Goal: Task Accomplishment & Management: Use online tool/utility

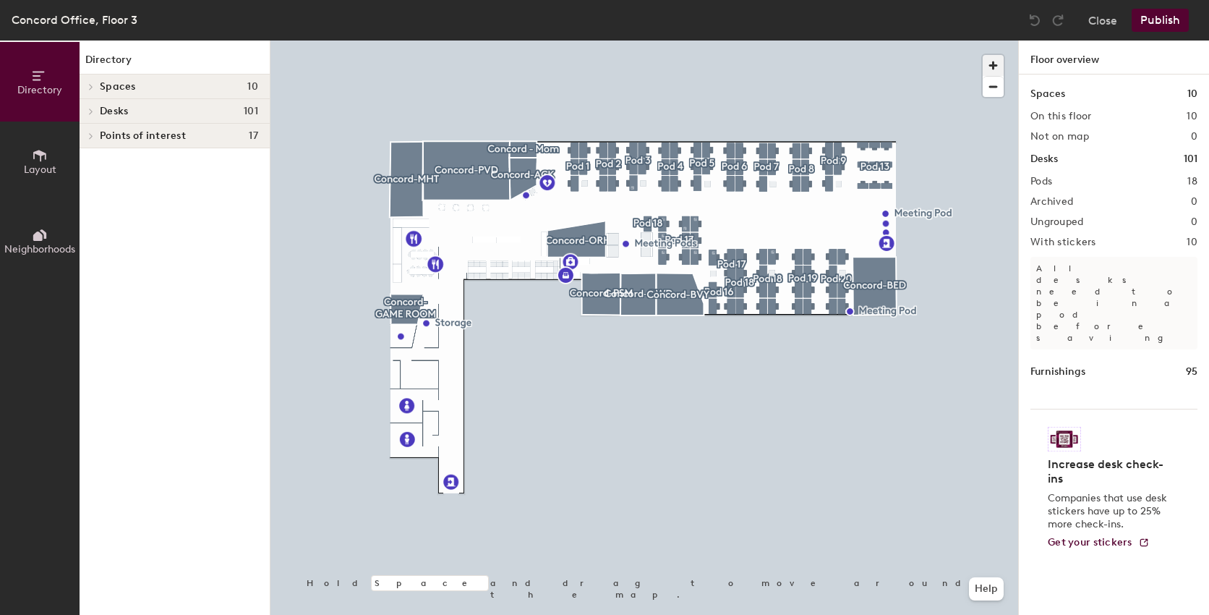
click at [998, 66] on span "button" at bounding box center [993, 65] width 21 height 21
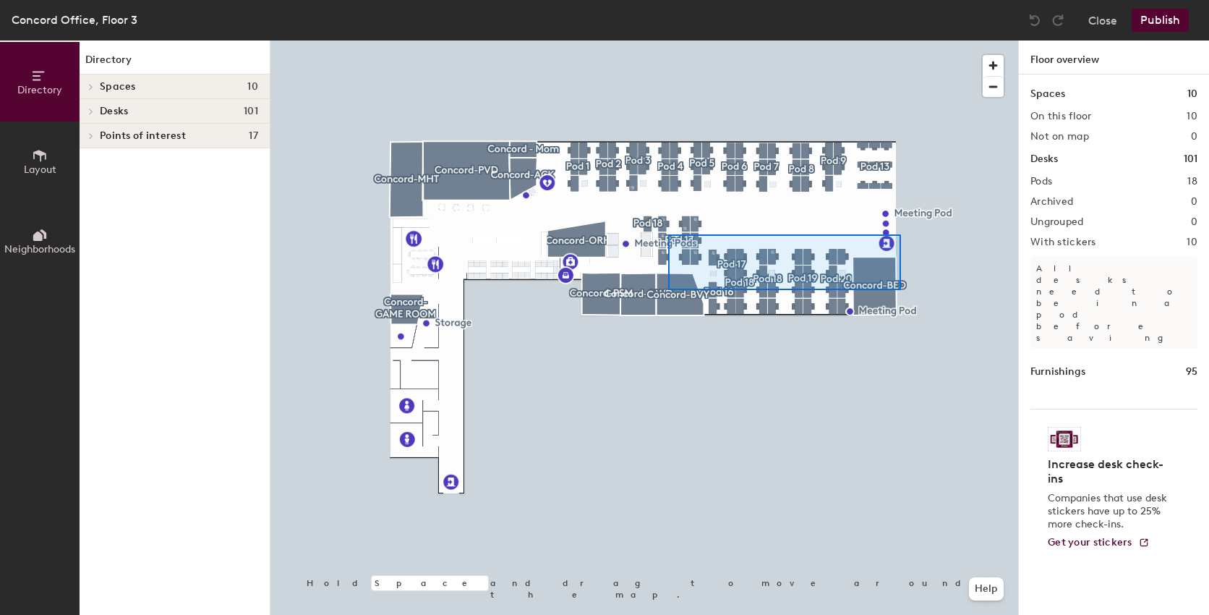
click at [651, 40] on div at bounding box center [644, 40] width 748 height 0
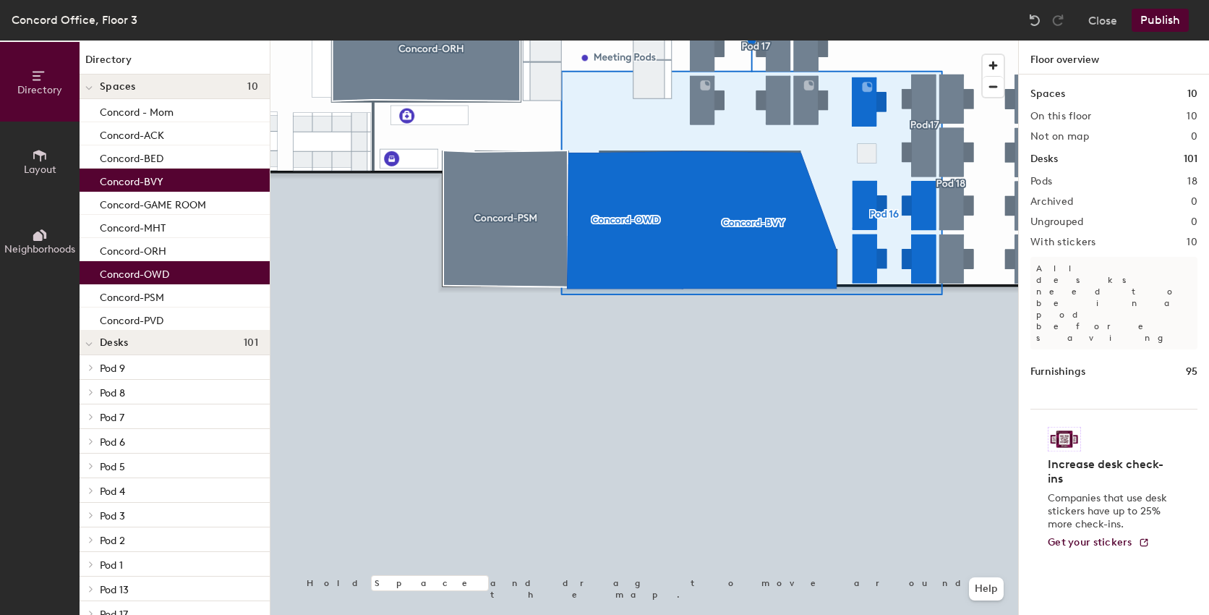
click at [874, 40] on div at bounding box center [644, 40] width 748 height 0
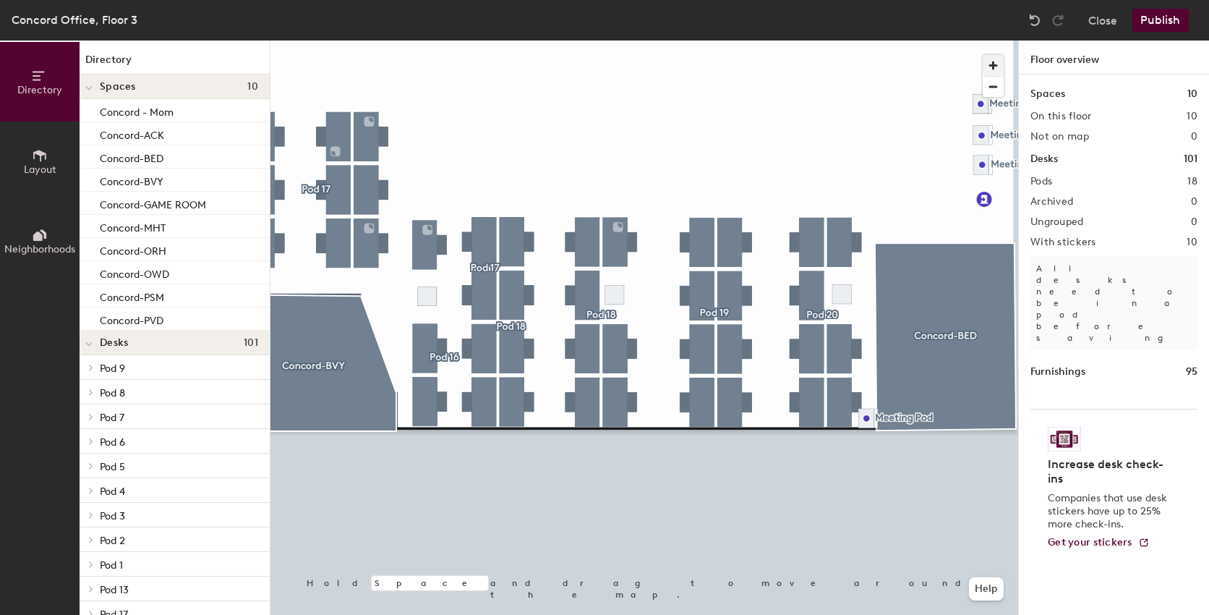
click at [1001, 63] on span "button" at bounding box center [993, 65] width 21 height 21
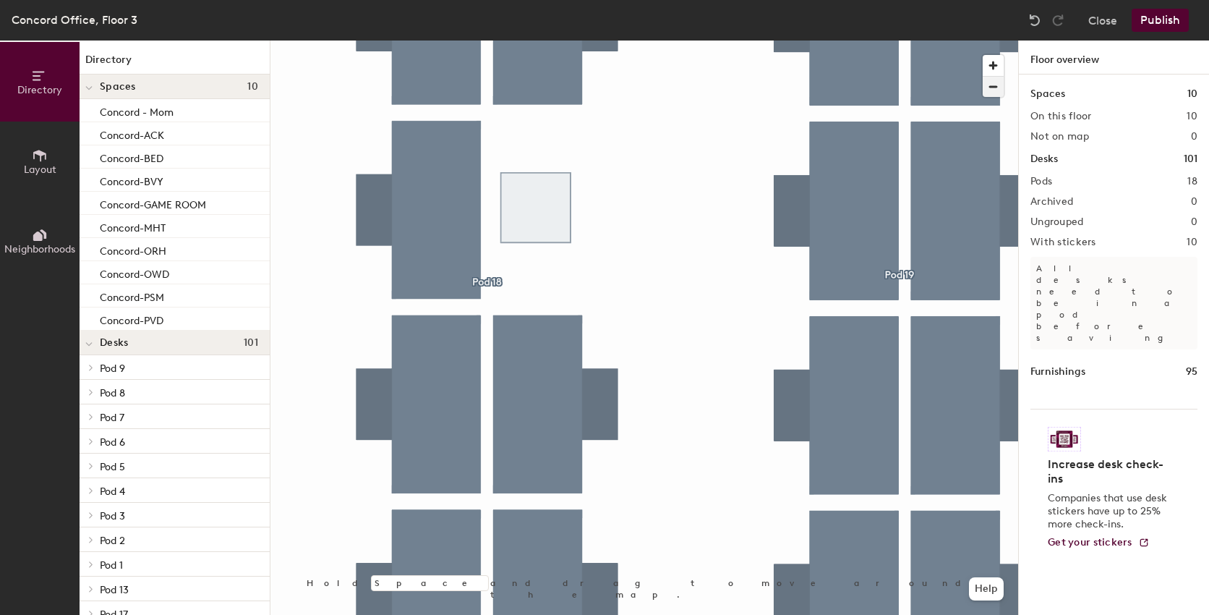
click at [989, 91] on span "button" at bounding box center [993, 87] width 21 height 20
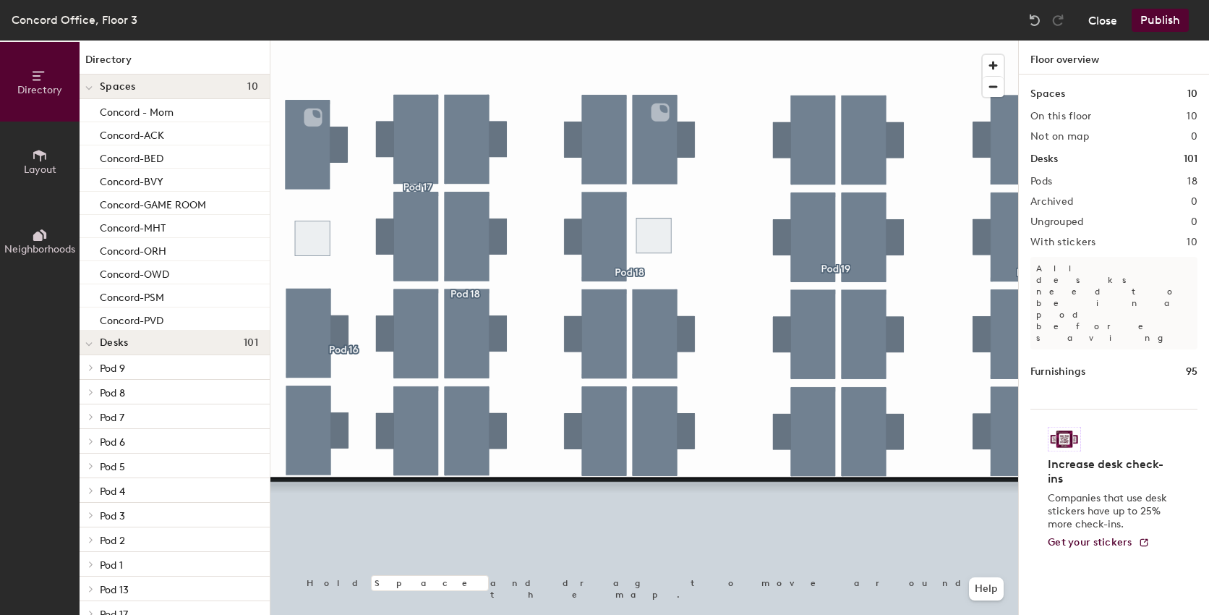
click at [1116, 23] on button "Close" at bounding box center [1102, 20] width 29 height 23
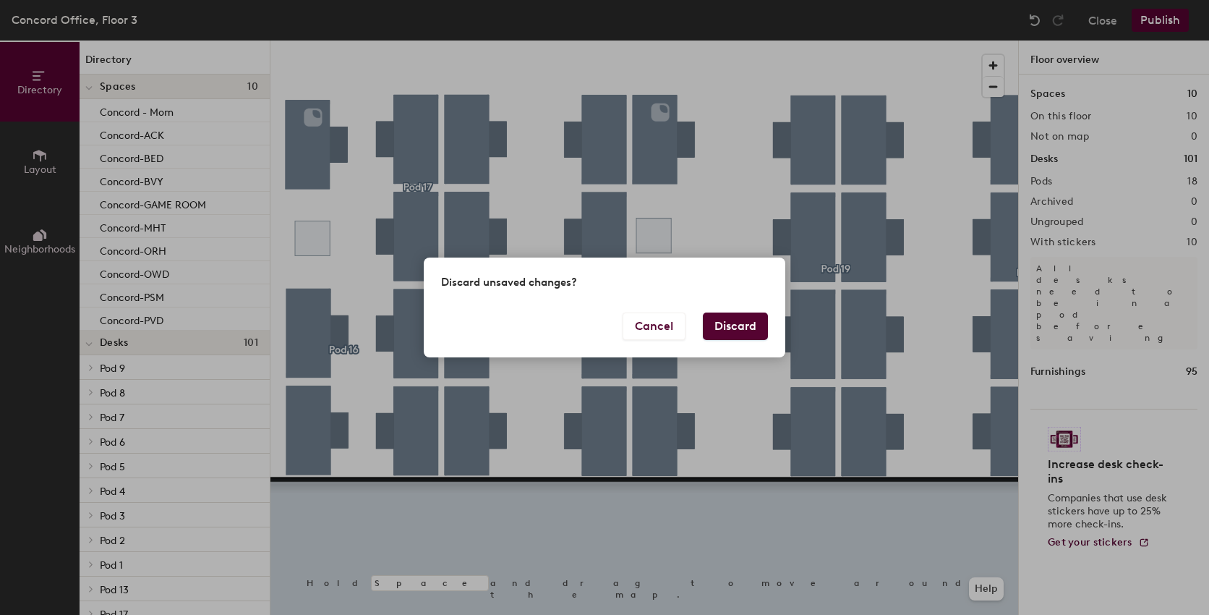
click at [745, 328] on button "Discard" at bounding box center [735, 325] width 65 height 27
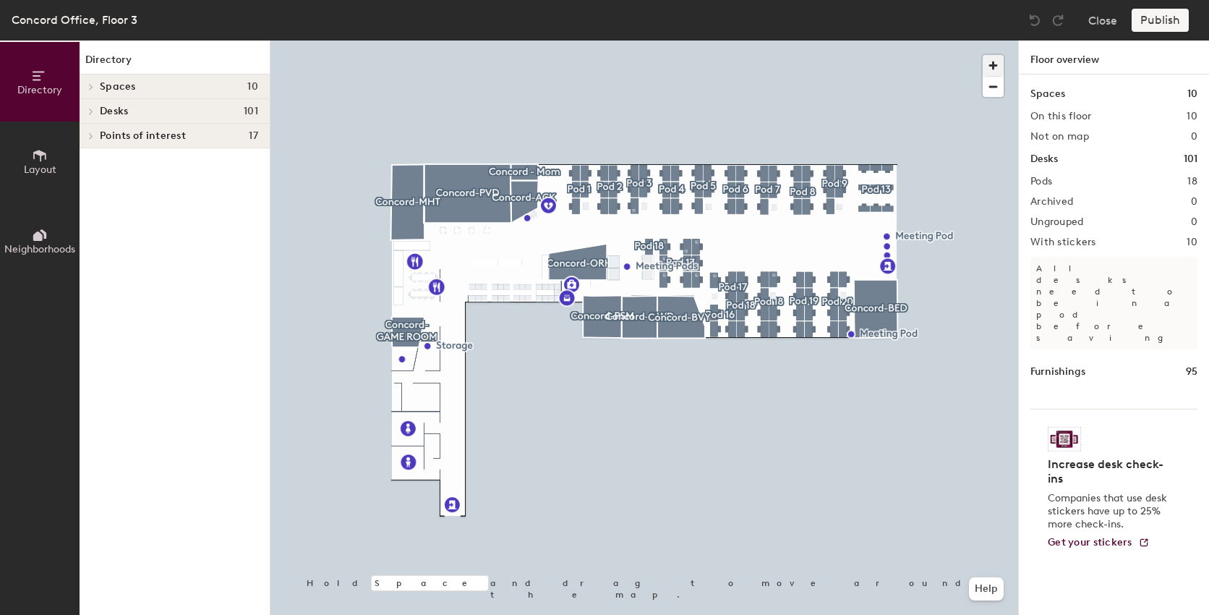
click at [991, 66] on span "button" at bounding box center [993, 65] width 21 height 21
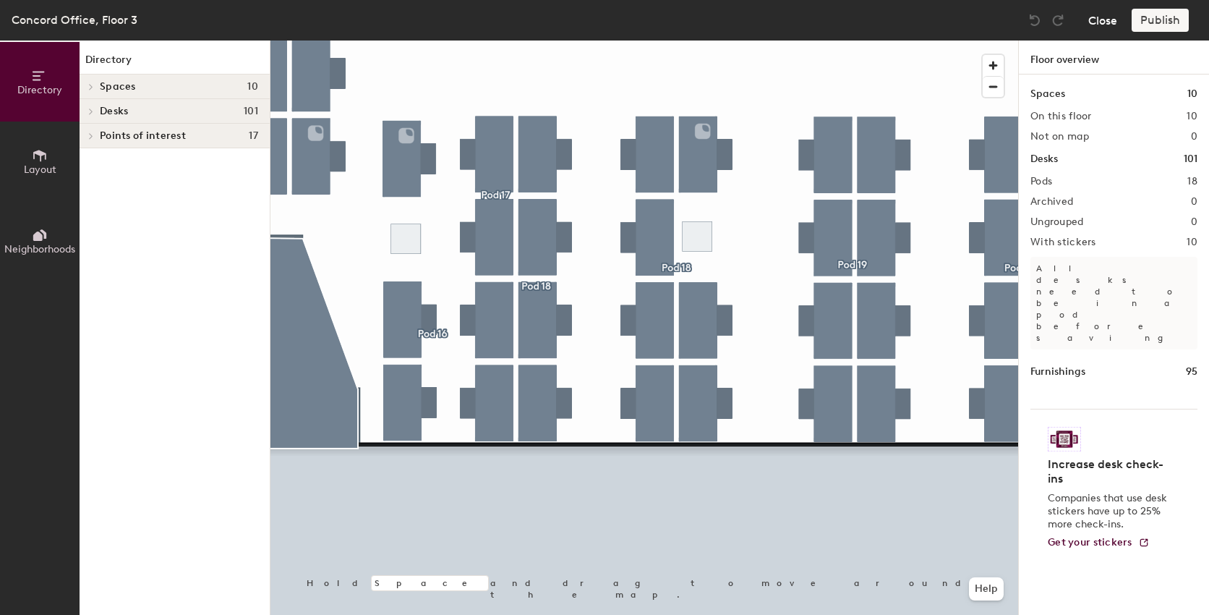
click at [1095, 29] on button "Close" at bounding box center [1102, 20] width 29 height 23
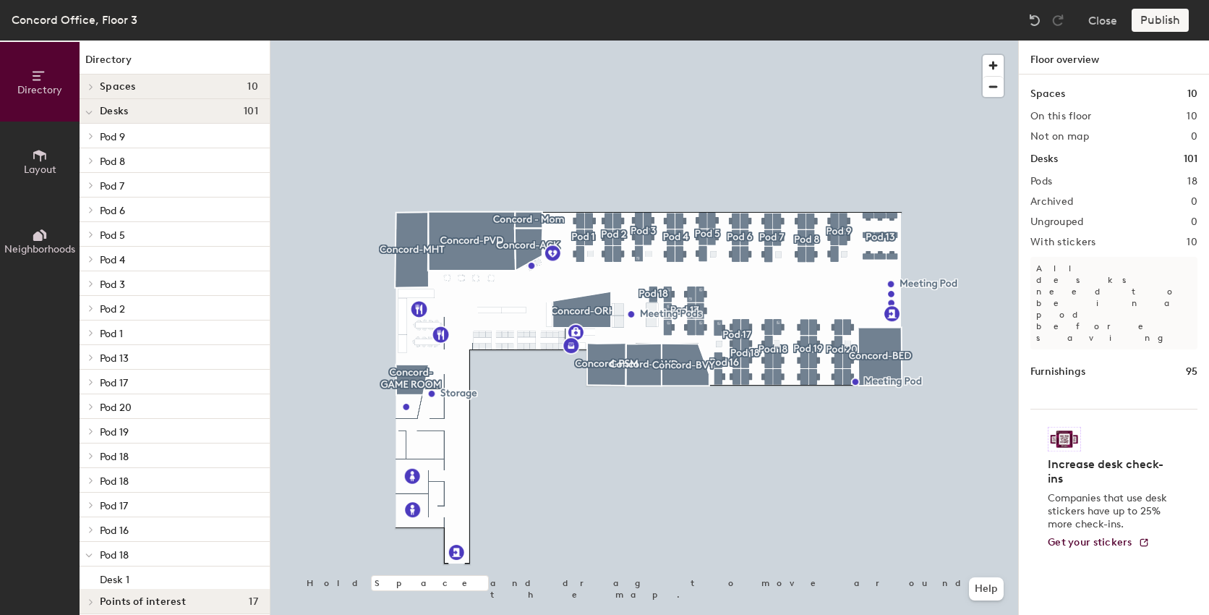
click at [94, 485] on div at bounding box center [89, 480] width 19 height 24
click at [93, 479] on div at bounding box center [89, 480] width 19 height 24
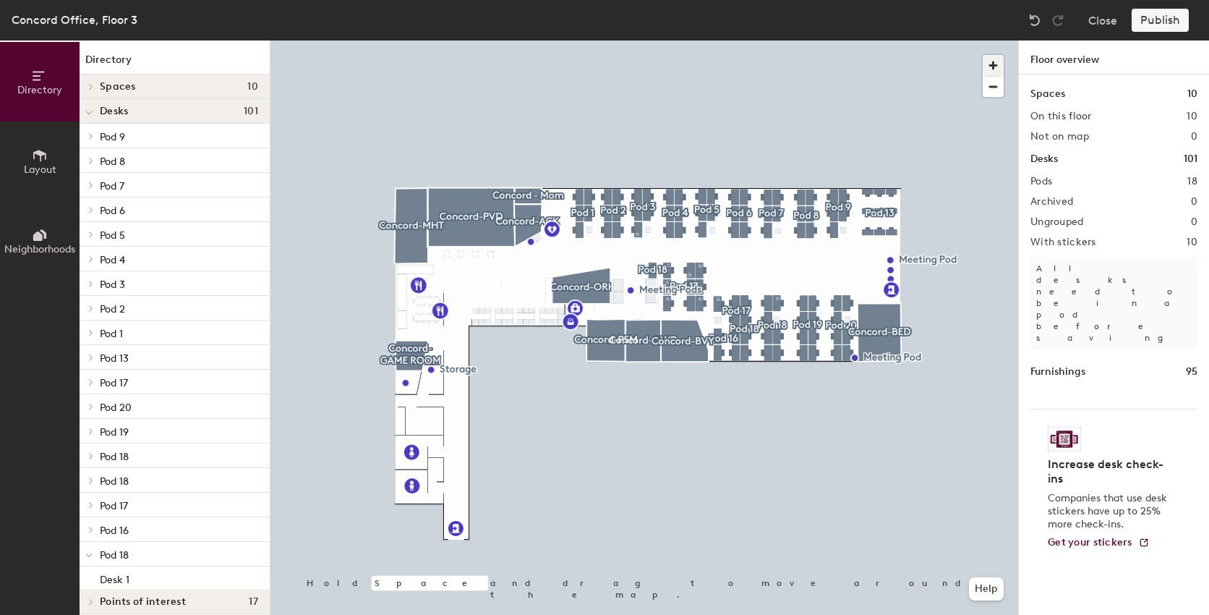
click at [991, 67] on span "button" at bounding box center [993, 65] width 21 height 21
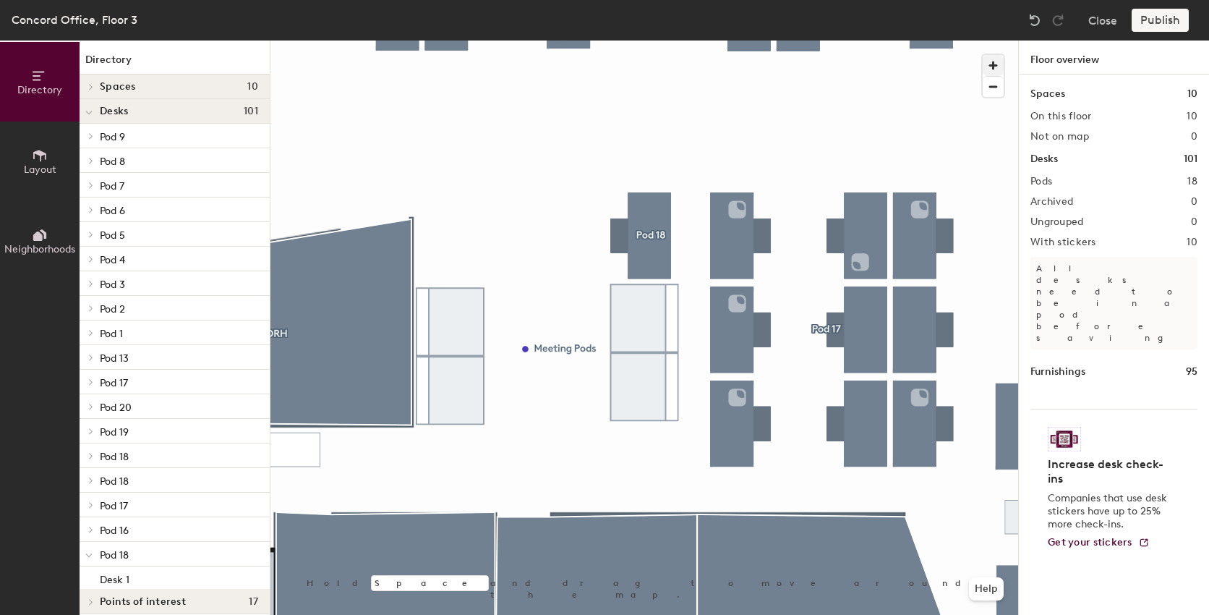
click at [641, 40] on div at bounding box center [644, 40] width 748 height 0
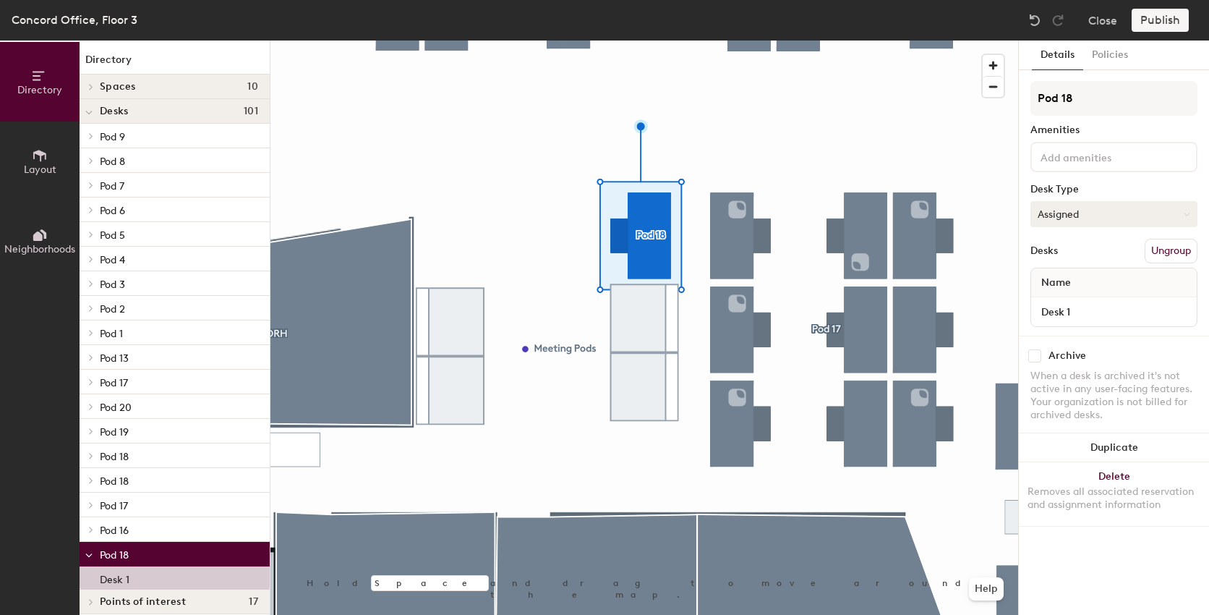
click at [1112, 219] on button "Assigned" at bounding box center [1113, 214] width 167 height 26
click at [1083, 301] on div "Hoteled" at bounding box center [1103, 302] width 145 height 22
click at [1168, 27] on button "Publish" at bounding box center [1160, 20] width 57 height 23
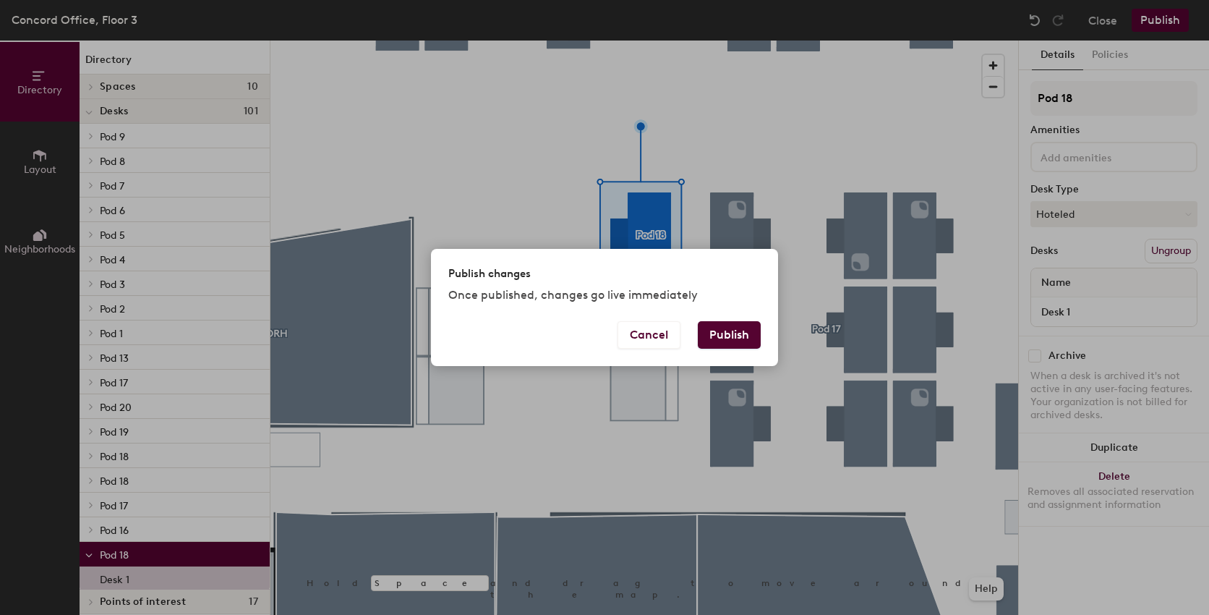
click at [751, 329] on button "Publish" at bounding box center [729, 334] width 63 height 27
